Goal: Transaction & Acquisition: Purchase product/service

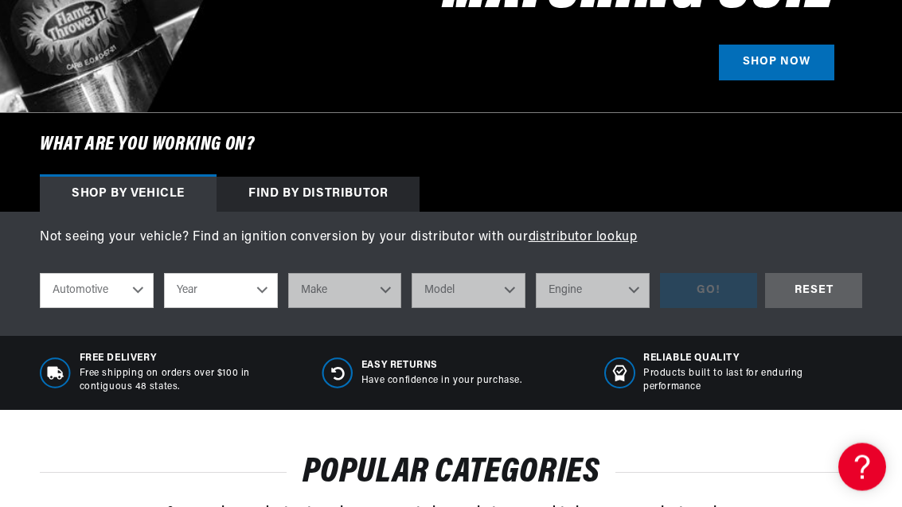
scroll to position [437, 0]
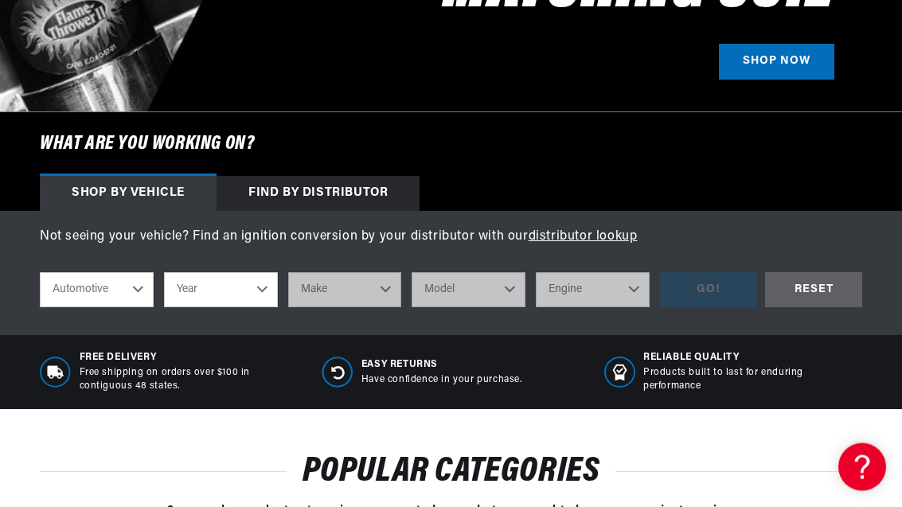
click at [256, 292] on select "Year [DATE] 2021 2020 2019 2018 2017 2016 2015 2014 2013 2012 2011 2010 2009 20…" at bounding box center [221, 290] width 114 height 35
select select "1968"
click at [395, 296] on select "Make Alfa Romeo American Motors Aston Martin Austin Austin Healey Avanti Bentle…" at bounding box center [345, 289] width 114 height 35
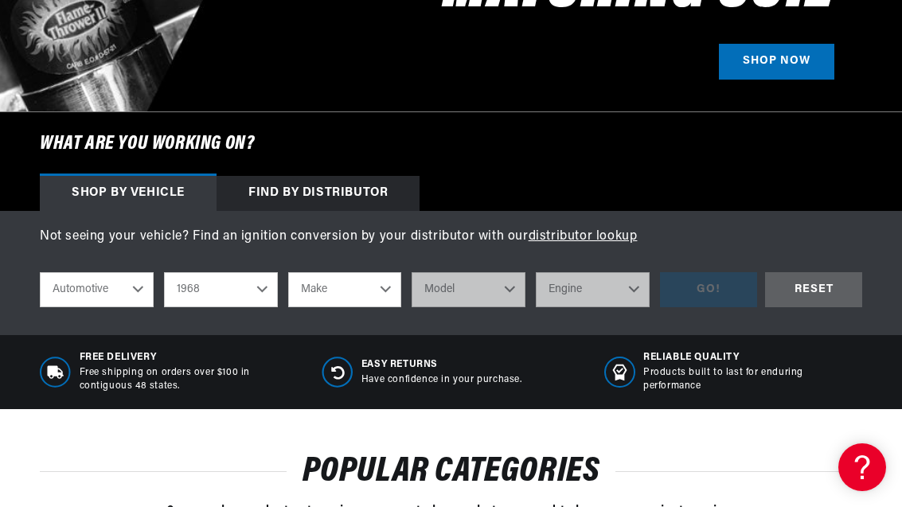
select select "Ford"
click at [512, 294] on select "Model Bronco Country Sedan Country Squire Custom Custom 500 F-100 F-250 F-350 F…" at bounding box center [469, 289] width 114 height 35
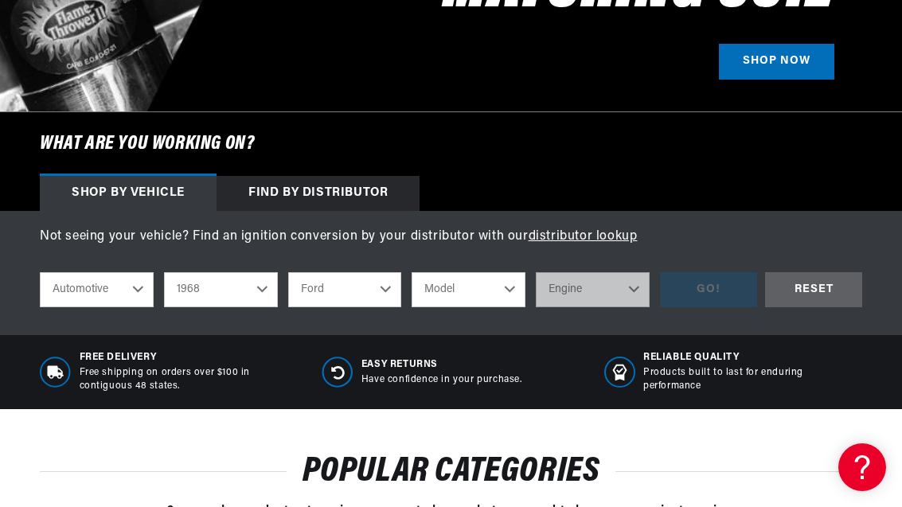
select select "F-250"
click at [616, 284] on select "Engine 360cid / 5.9L 390cid / 6.4L" at bounding box center [593, 289] width 114 height 35
select select "360cid-5.9L"
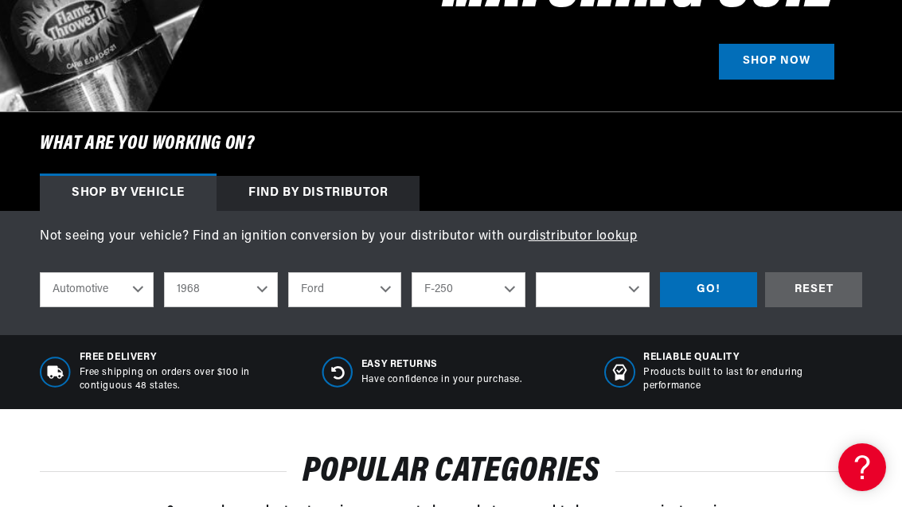
select select "360cid-5.9L"
click at [716, 290] on div "GO!" at bounding box center [708, 290] width 97 height 36
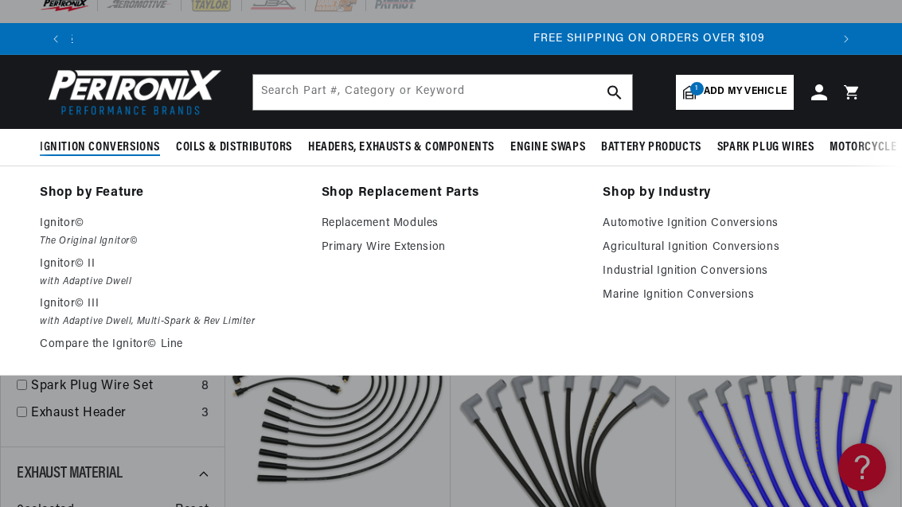
scroll to position [0, 1518]
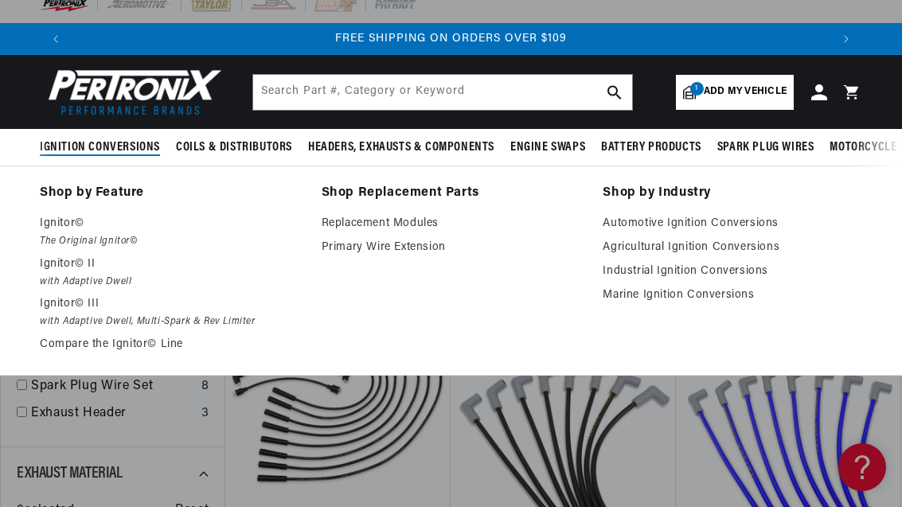
click at [111, 279] on em "with Adaptive Dwell" at bounding box center [170, 282] width 260 height 17
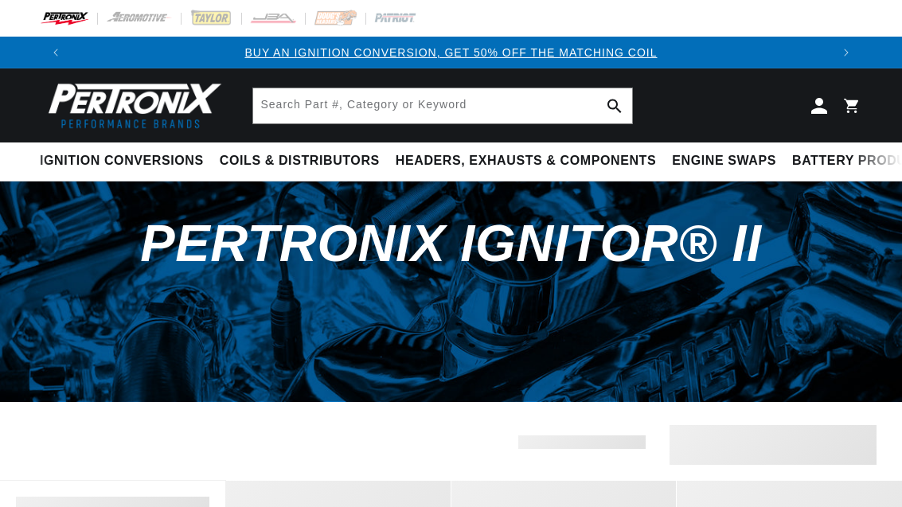
scroll to position [364, 0]
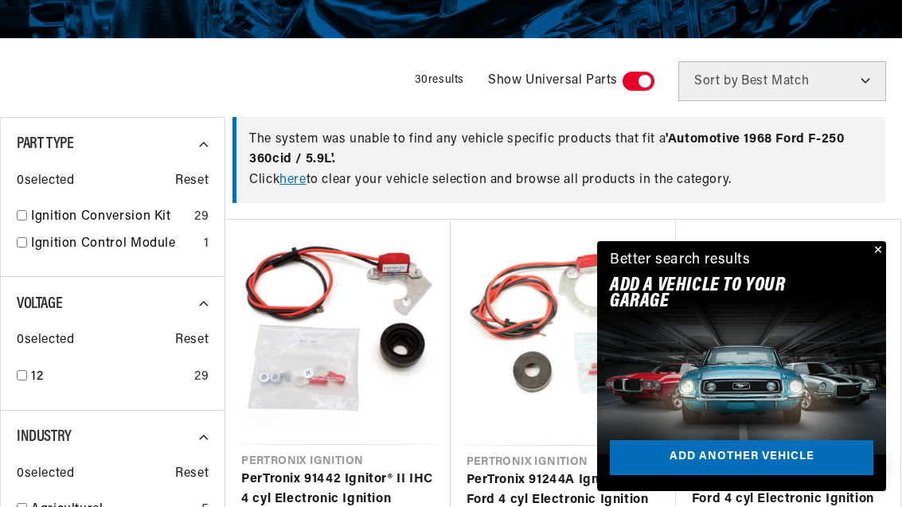
scroll to position [0, 759]
click at [879, 260] on button "Close" at bounding box center [876, 250] width 19 height 19
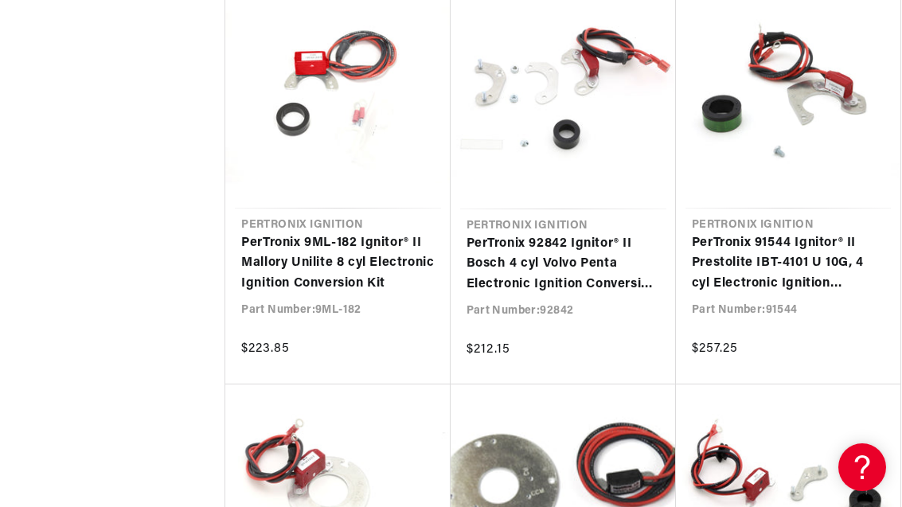
scroll to position [1407, 0]
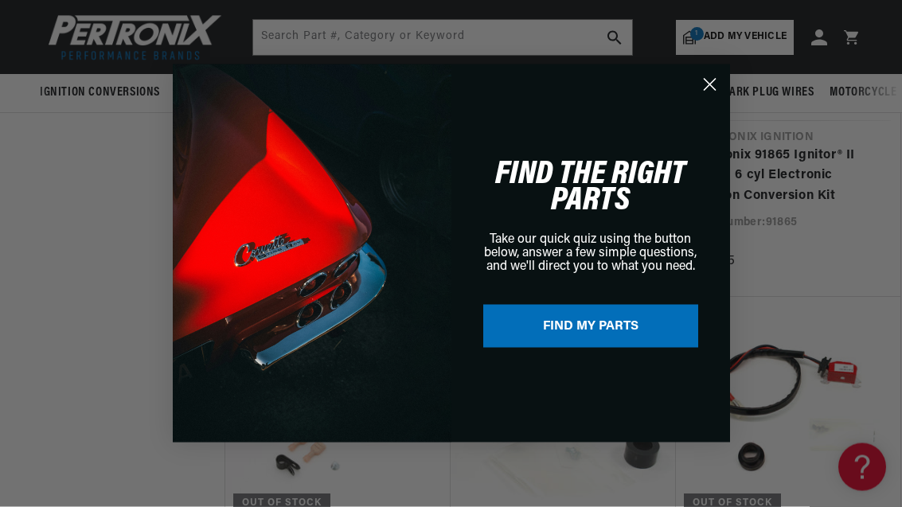
click at [699, 89] on circle "Close dialog" at bounding box center [709, 85] width 26 height 26
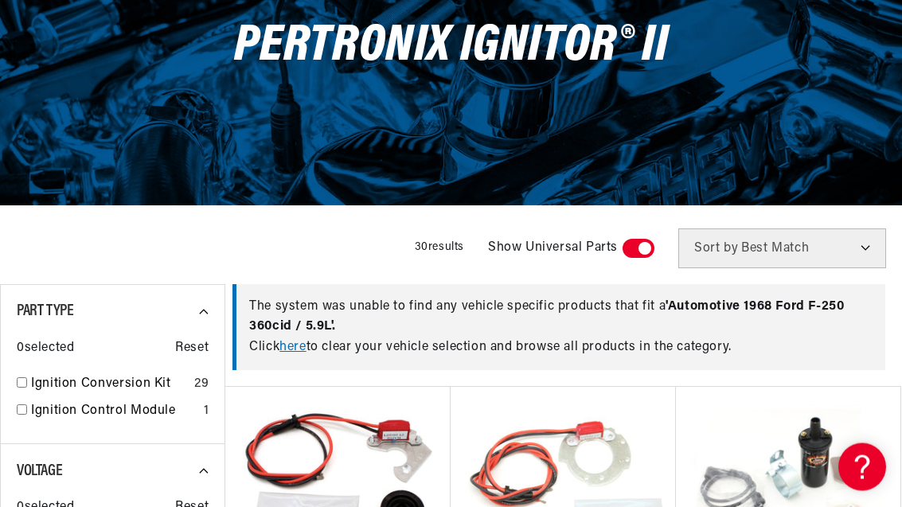
click at [645, 242] on span at bounding box center [639, 249] width 32 height 19
click at [636, 252] on input "checkbox" at bounding box center [631, 252] width 10 height 0
checkbox input "false"
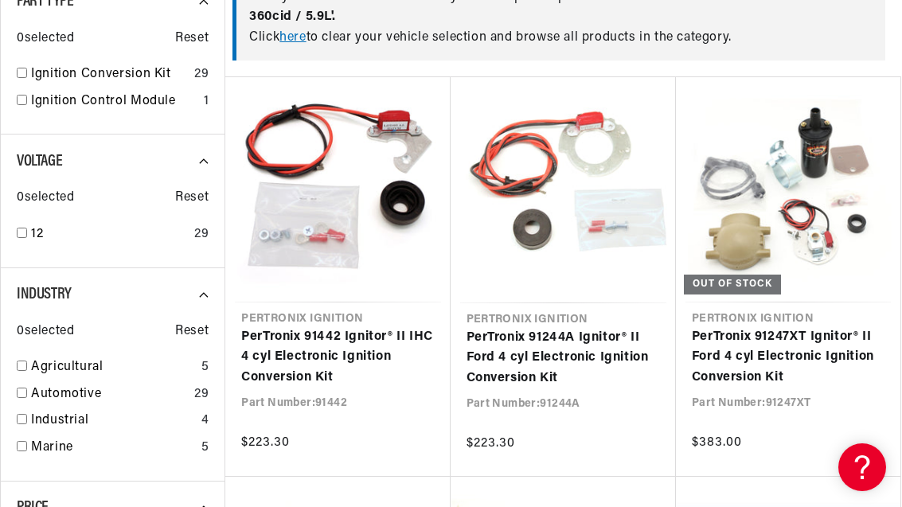
click at [151, 390] on link "Automotive" at bounding box center [109, 395] width 157 height 21
checkbox input "true"
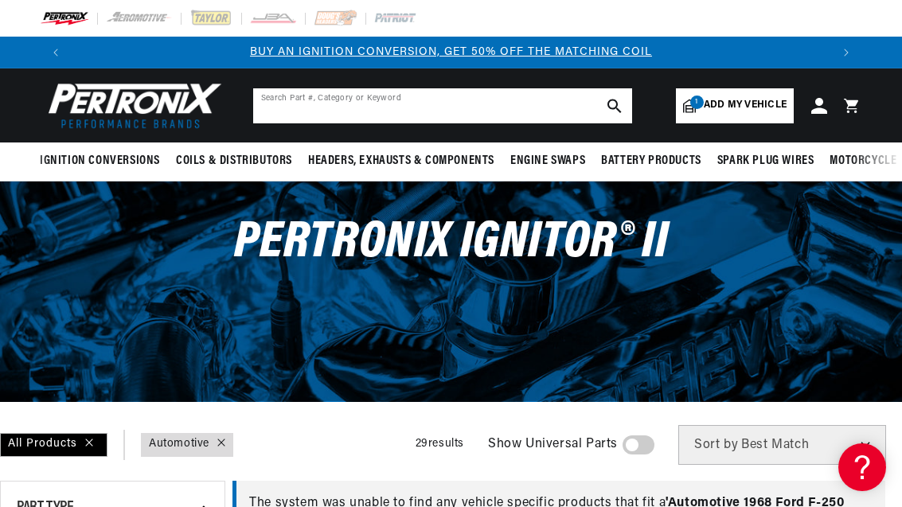
click at [463, 105] on input "text" at bounding box center [442, 105] width 379 height 35
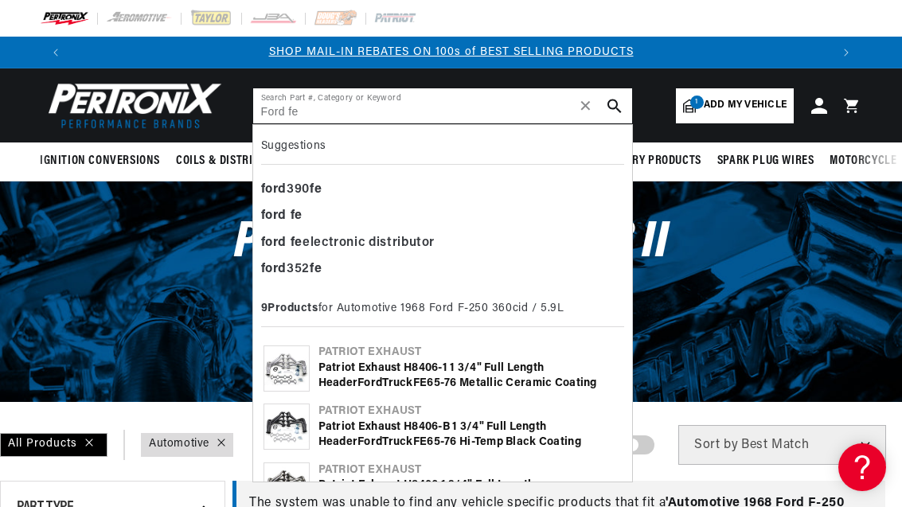
type input "Ford fe"
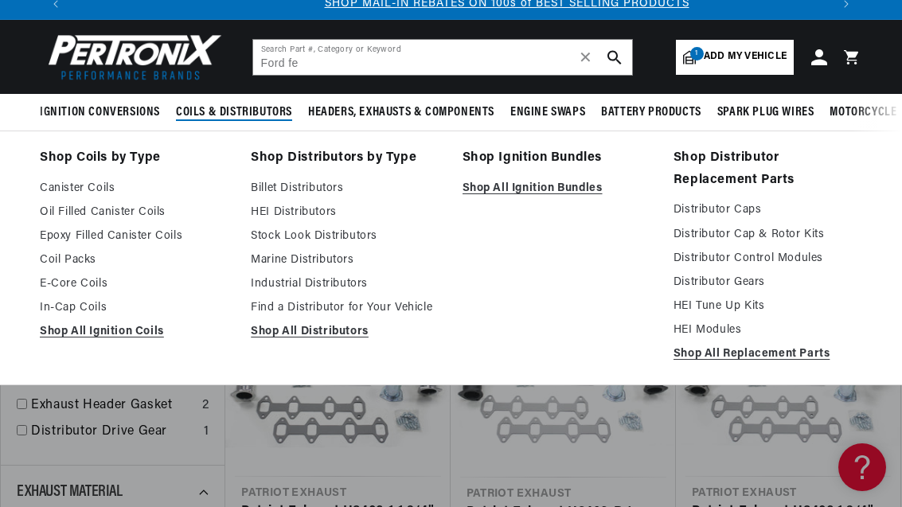
scroll to position [0, 759]
click at [295, 304] on link "Find a Distributor for Your Vehicle" at bounding box center [345, 308] width 189 height 19
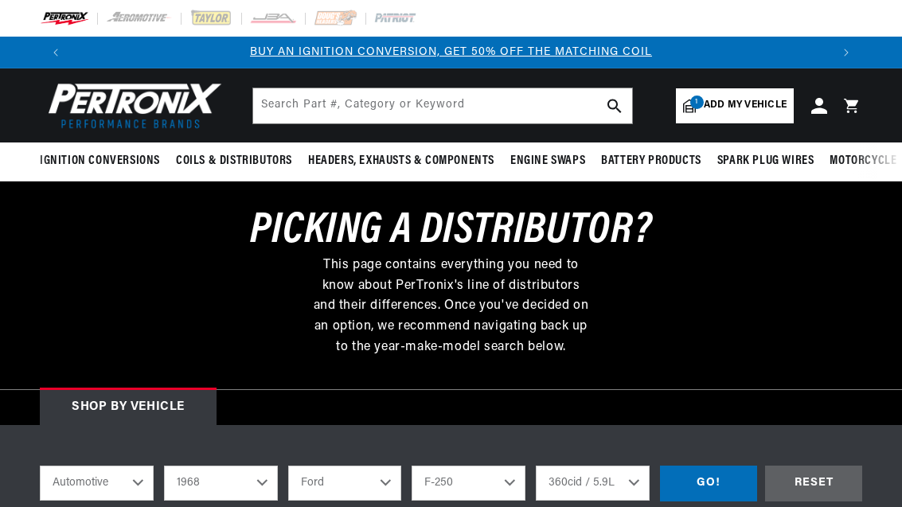
select select "1968"
select select "Ford"
select select "F-250"
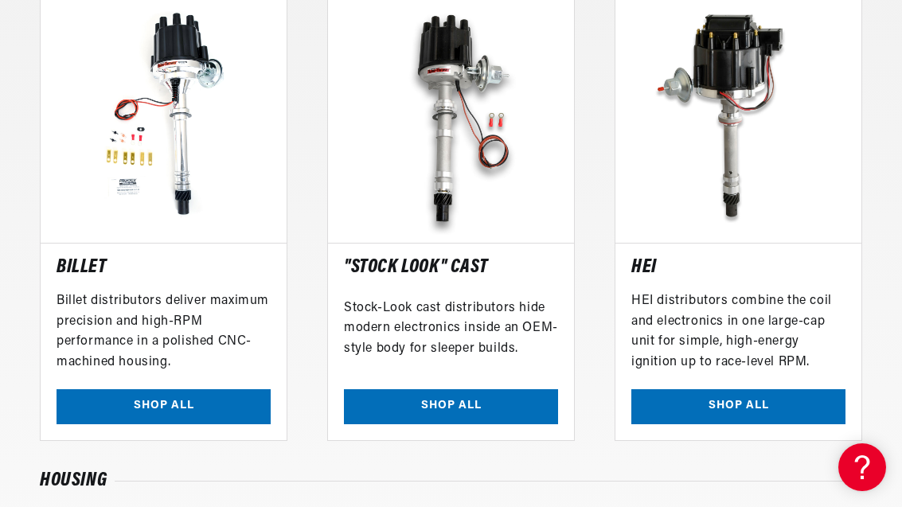
scroll to position [0, 759]
click at [382, 395] on link "SHOP ALL" at bounding box center [451, 407] width 214 height 36
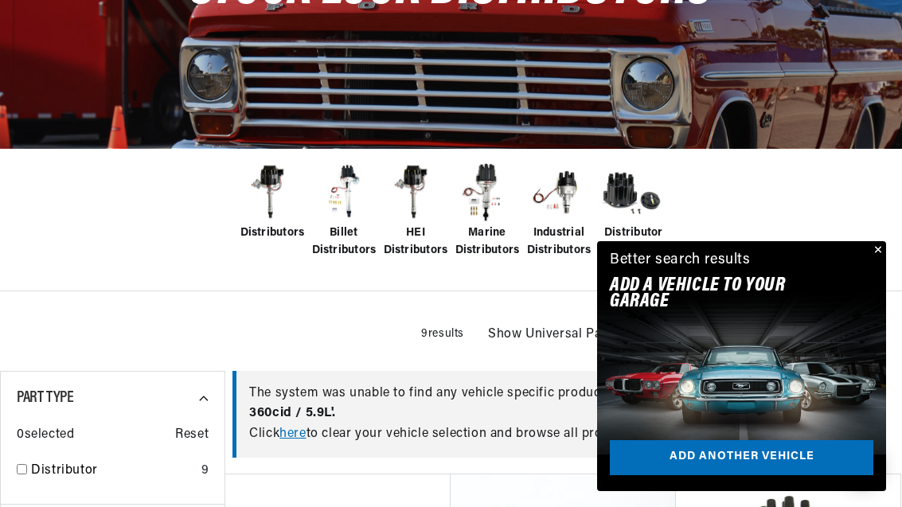
click at [274, 238] on span "Distributors" at bounding box center [273, 234] width 65 height 18
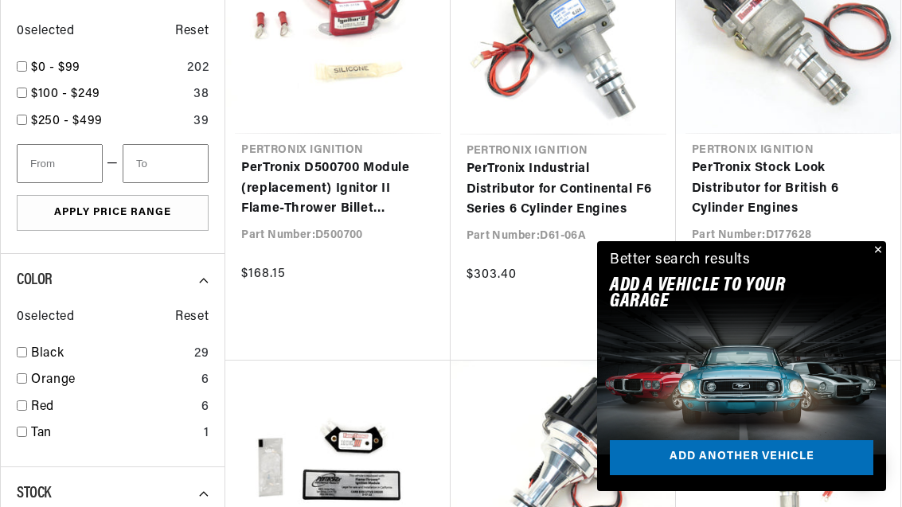
scroll to position [0, 1518]
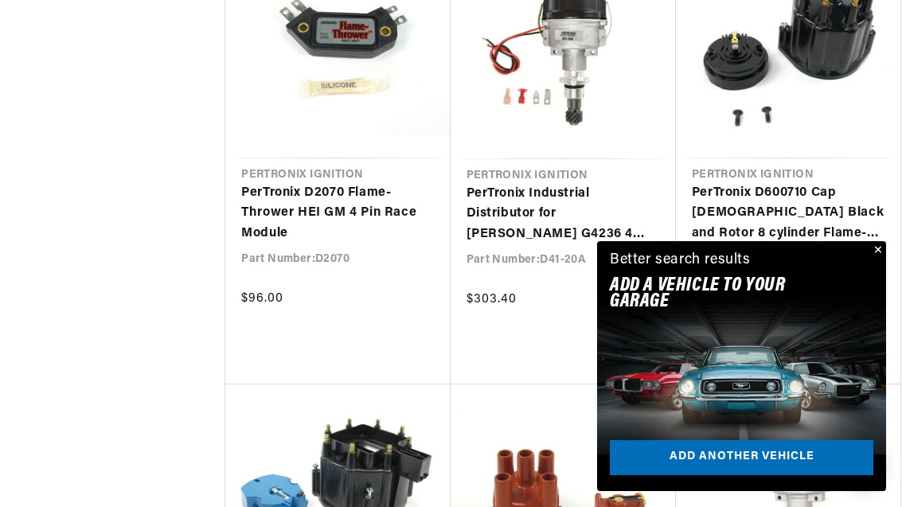
scroll to position [0, 1518]
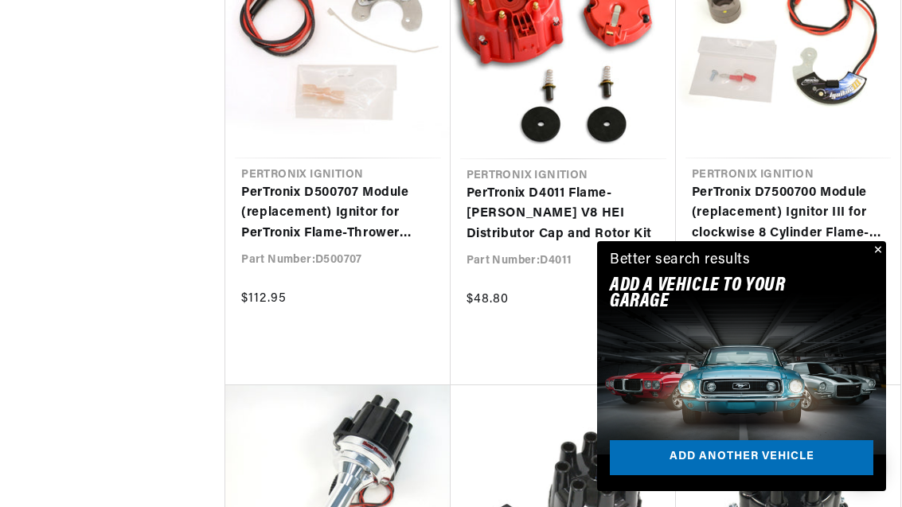
click at [370, 217] on link "PerTronix D500707 Module (replacement) Ignitor for PerTronix Flame-Thrower Brit…" at bounding box center [337, 213] width 193 height 61
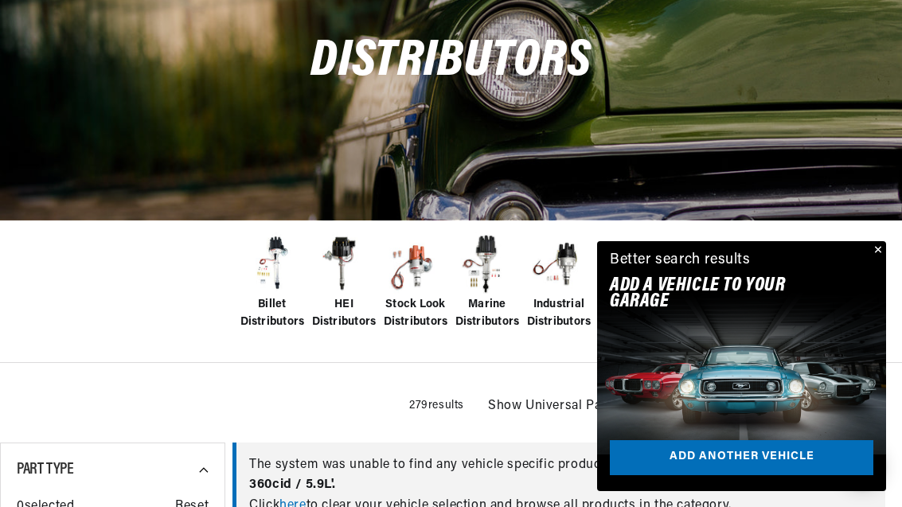
click at [873, 244] on button "Close" at bounding box center [876, 250] width 19 height 19
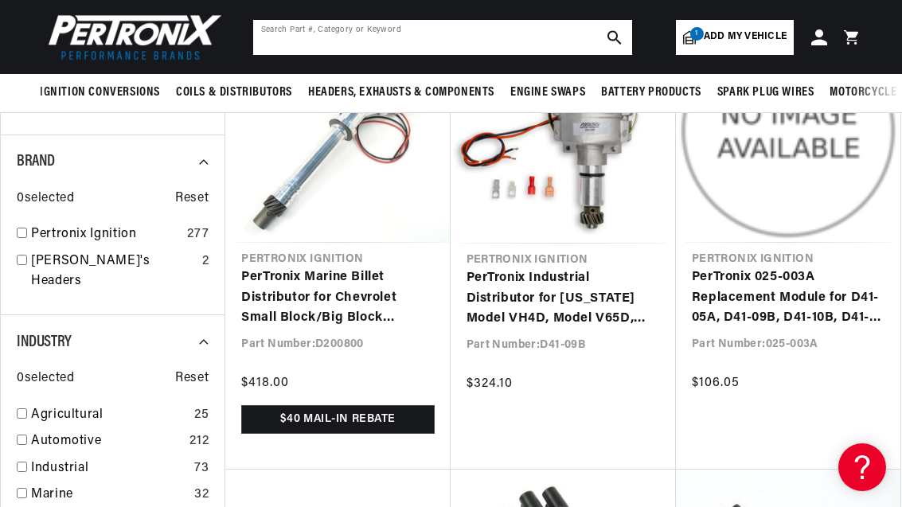
click at [486, 45] on input "text" at bounding box center [442, 37] width 379 height 35
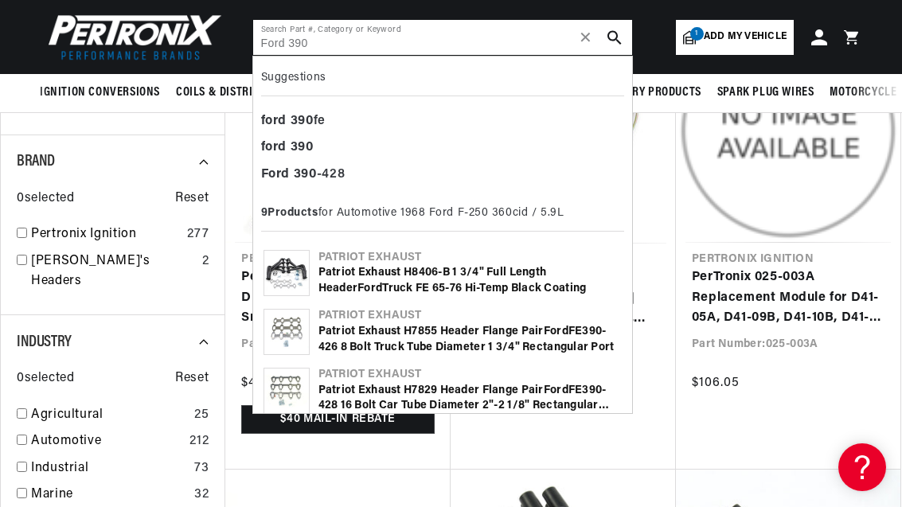
type input "Ford 390"
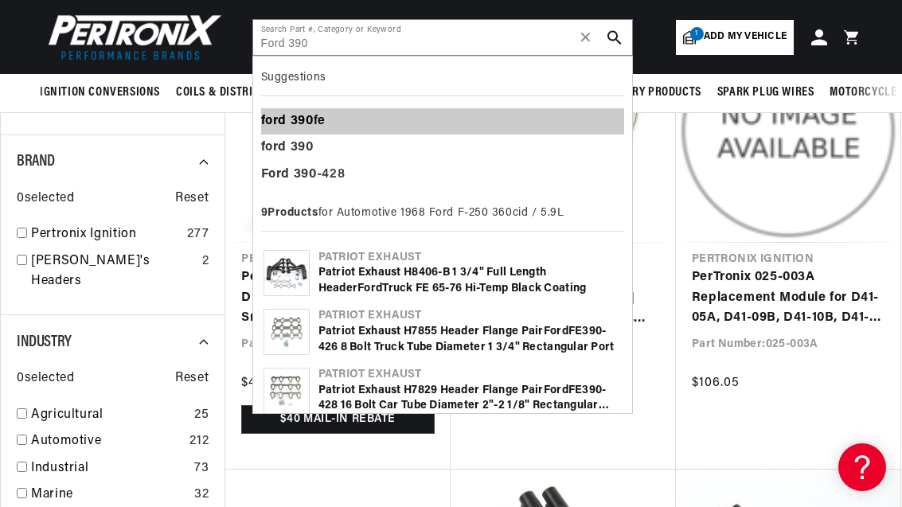
click at [330, 115] on div "ford 390 fe" at bounding box center [442, 121] width 363 height 27
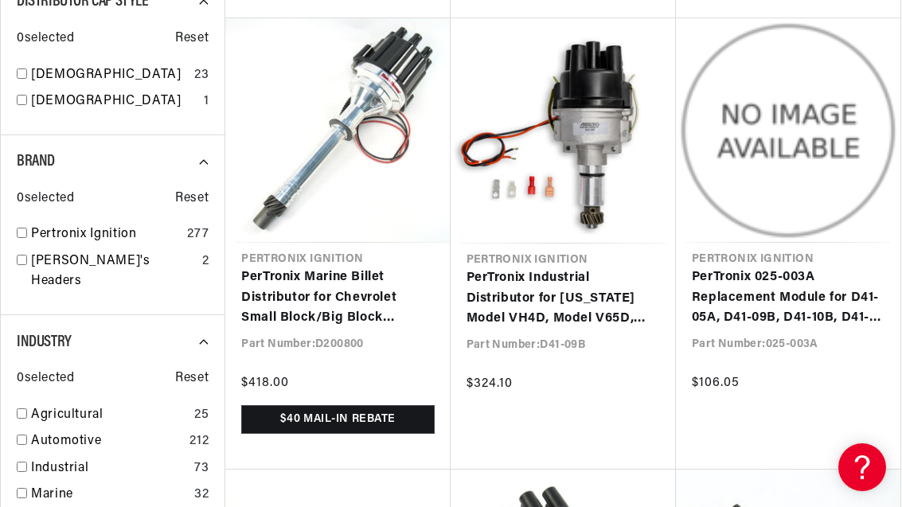
scroll to position [3886, 0]
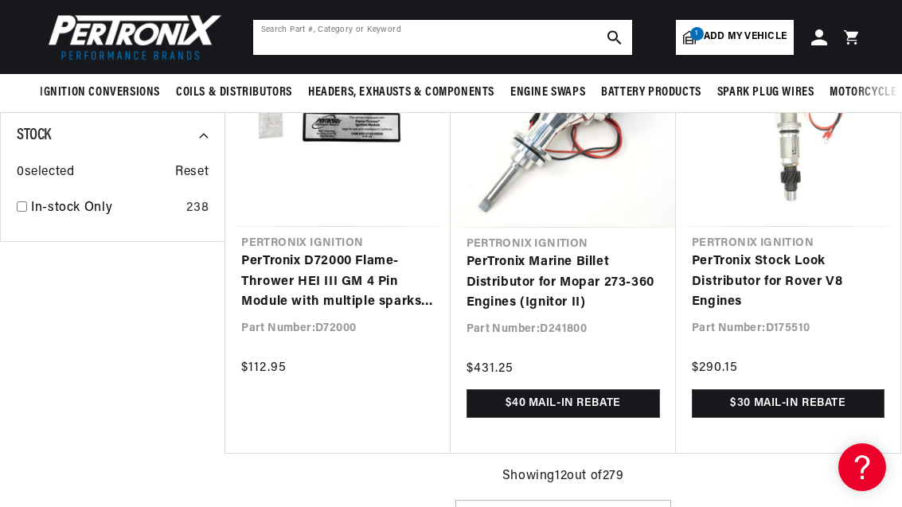
scroll to position [0, 1518]
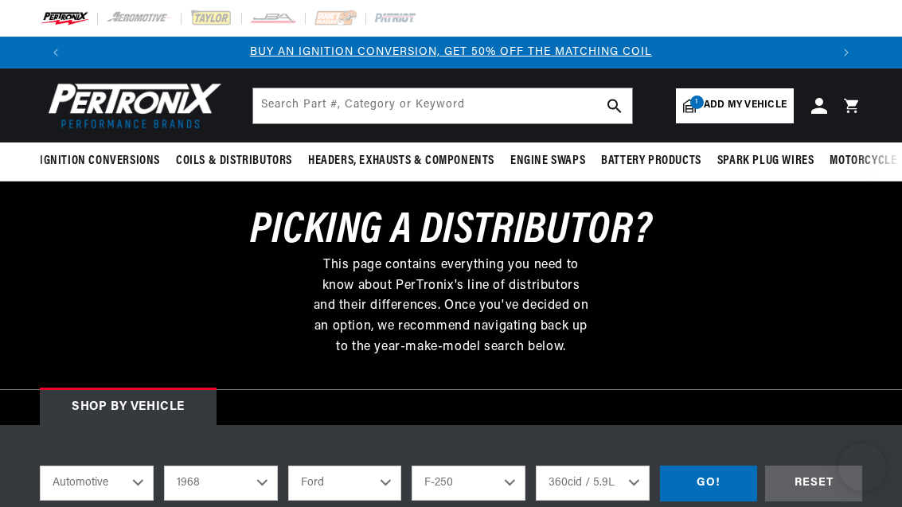
select select "1968"
select select "Ford"
select select "F-250"
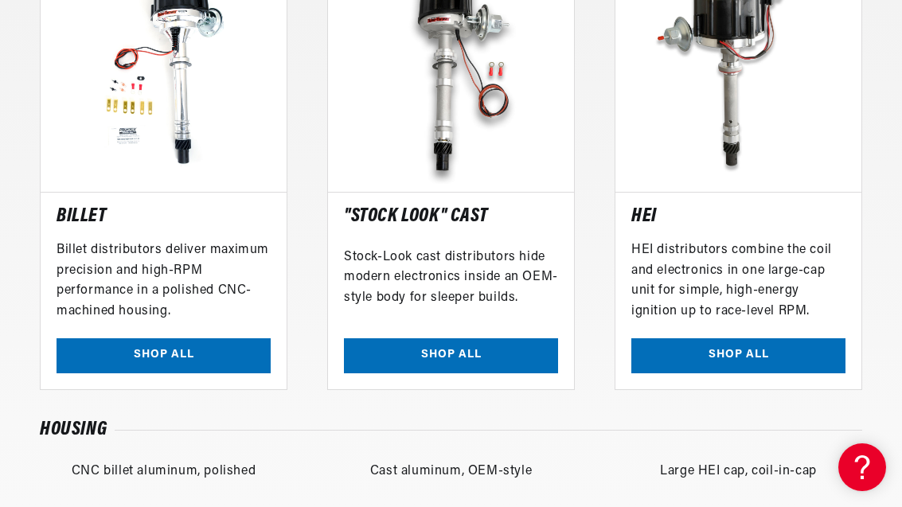
scroll to position [0, 759]
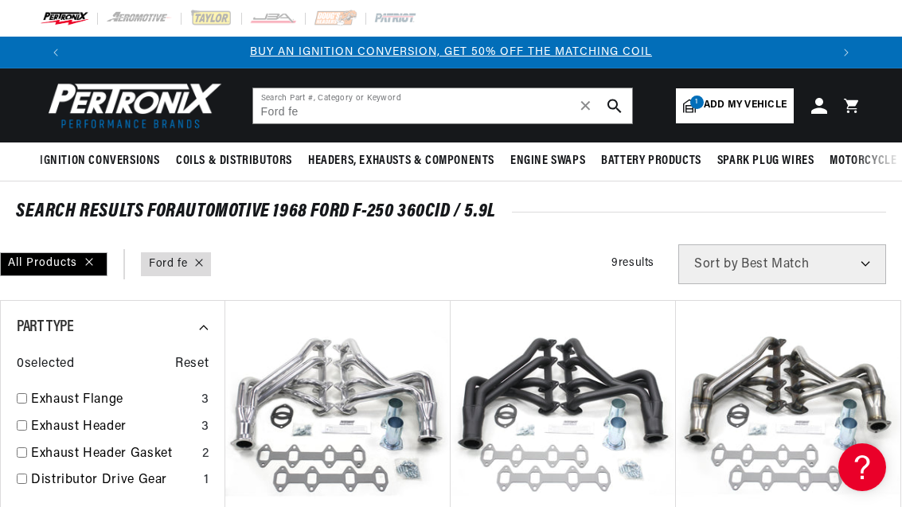
scroll to position [49, 0]
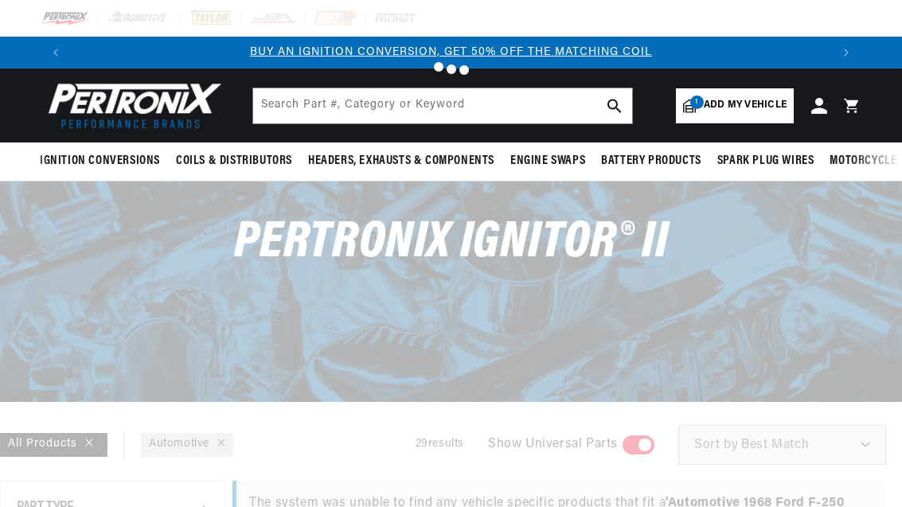
scroll to position [248, 0]
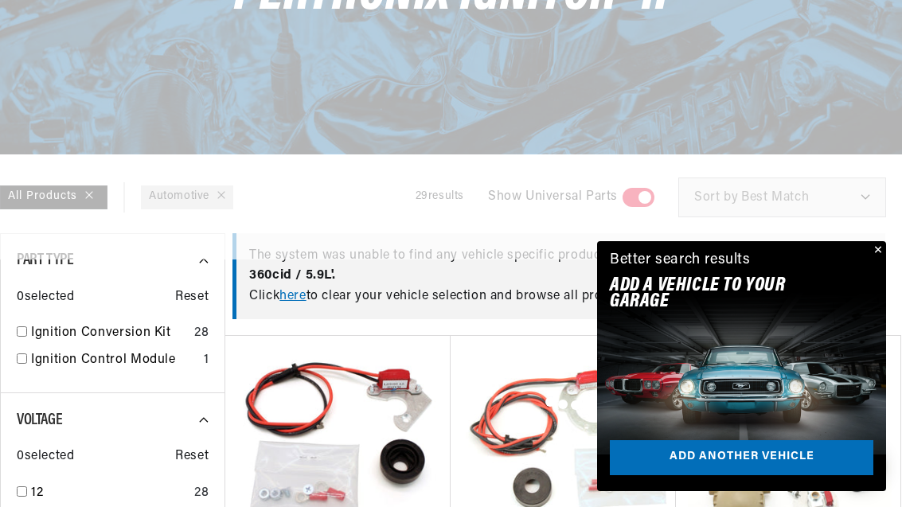
checkbox input "false"
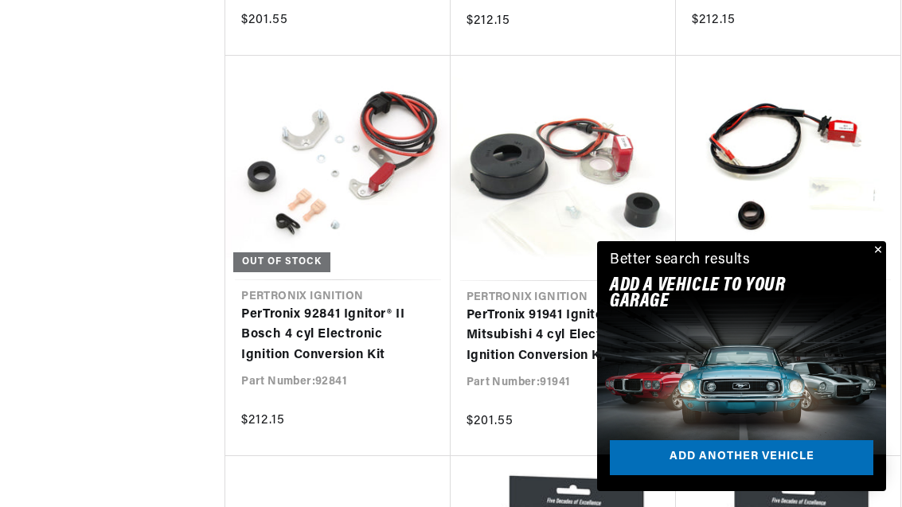
scroll to position [1731, 0]
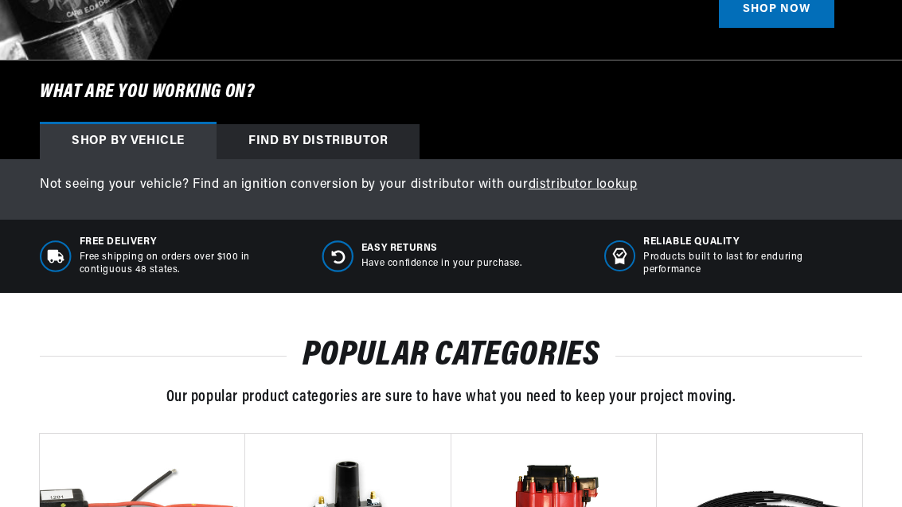
select select "1968"
select select "Ford"
select select "F-250"
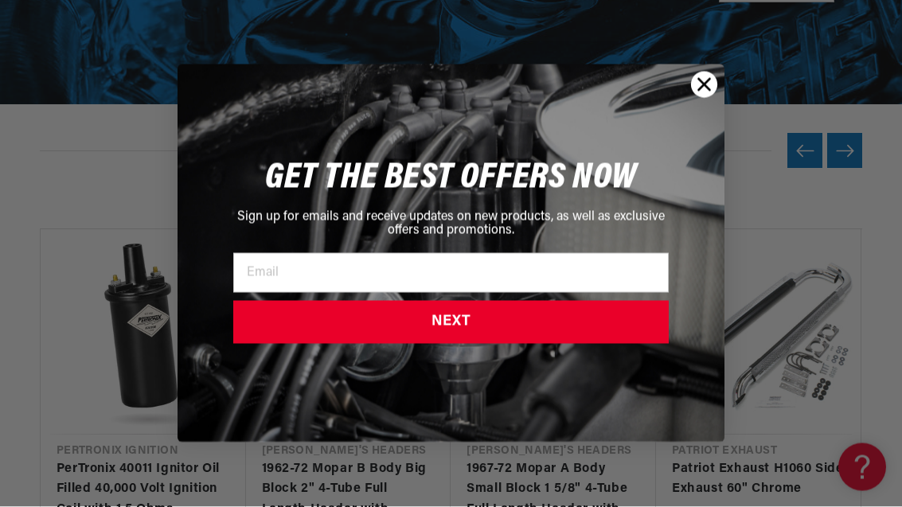
scroll to position [0, 759]
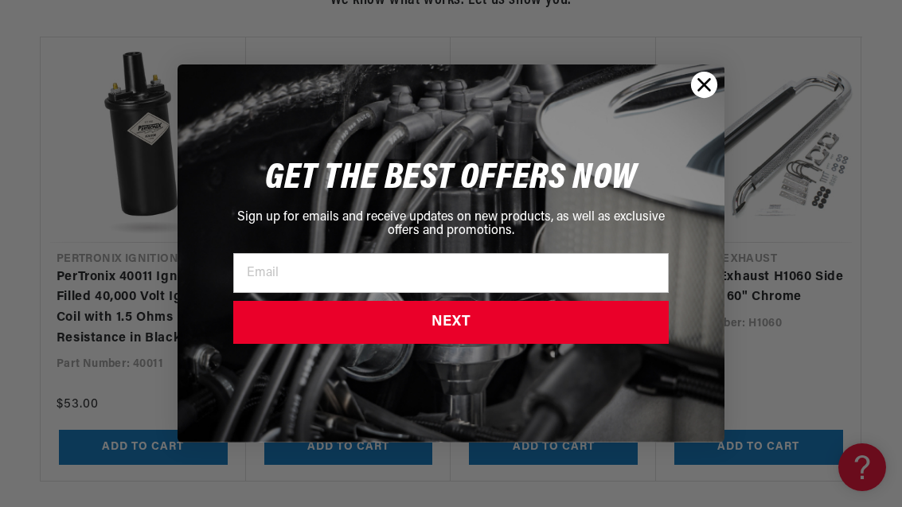
click at [41, 186] on div "Close dialog GET THE BEST OFFERS NOW Sign up for emails and receive updates on …" at bounding box center [451, 253] width 902 height 507
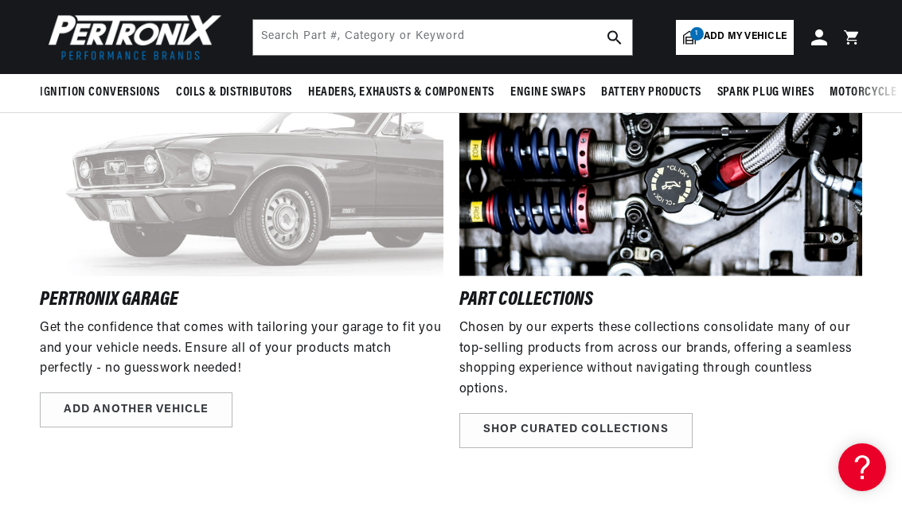
scroll to position [2251, 0]
